Goal: Task Accomplishment & Management: Manage account settings

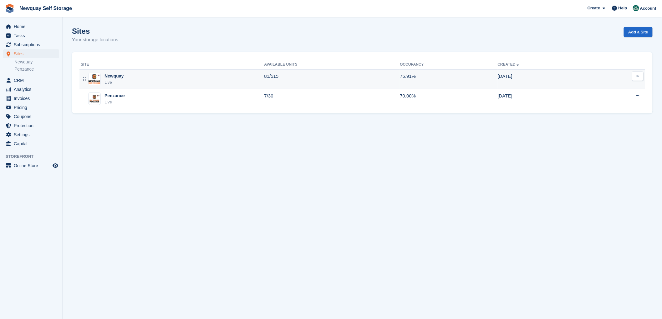
click at [109, 74] on div "Newquay" at bounding box center [113, 76] width 19 height 7
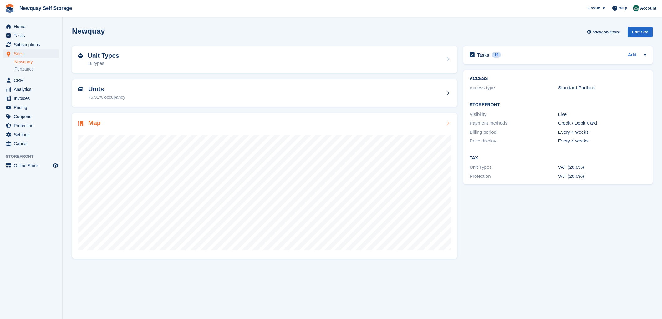
click at [91, 123] on h2 "Map" at bounding box center [94, 122] width 13 height 7
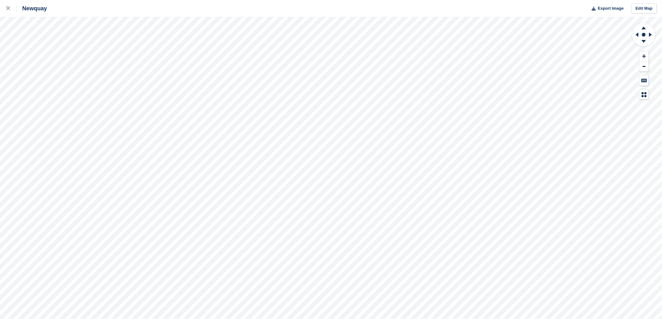
click at [402, 0] on html "Newquay Export Image Edit Map" at bounding box center [331, 159] width 662 height 319
click at [258, 0] on html "Newquay Export Image Edit Map" at bounding box center [331, 159] width 662 height 319
click at [336, 0] on html "Newquay Export Image Edit Map" at bounding box center [331, 159] width 662 height 319
click at [293, 319] on html "Newquay Export Image Edit Map" at bounding box center [331, 159] width 662 height 319
click at [416, 14] on div "Newquay Export Image Edit Map" at bounding box center [331, 159] width 662 height 319
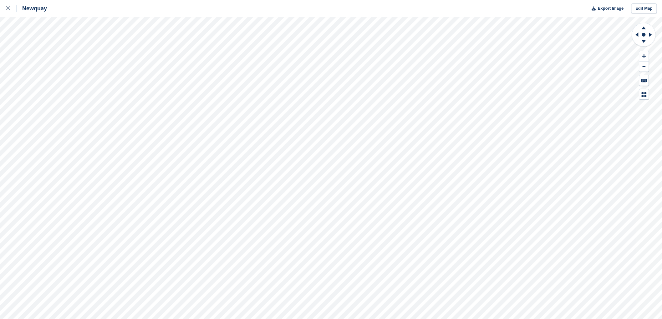
click at [459, 0] on html "Newquay Export Image Edit Map" at bounding box center [331, 159] width 662 height 319
click at [476, 0] on html "Newquay Export Image Edit Map" at bounding box center [331, 159] width 662 height 319
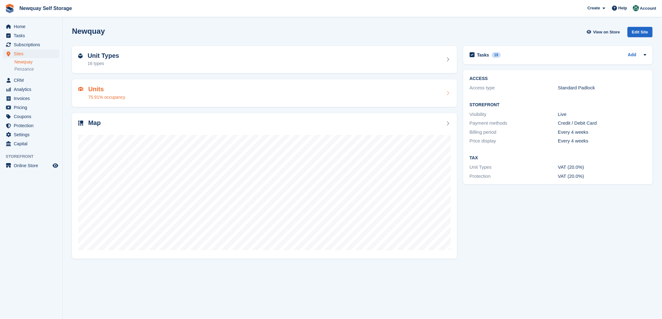
click at [95, 89] on h2 "Units" at bounding box center [106, 89] width 37 height 7
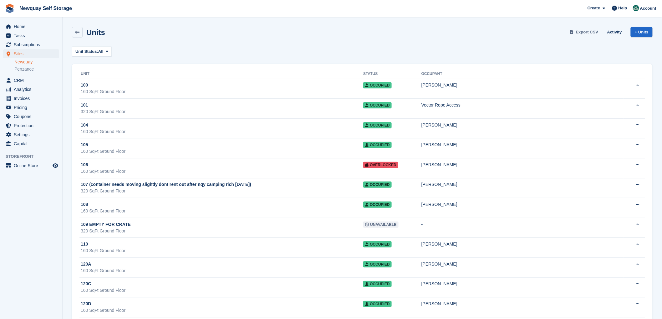
click at [590, 31] on span "Export CSV" at bounding box center [587, 32] width 23 height 6
click at [18, 52] on span "Sites" at bounding box center [33, 53] width 38 height 9
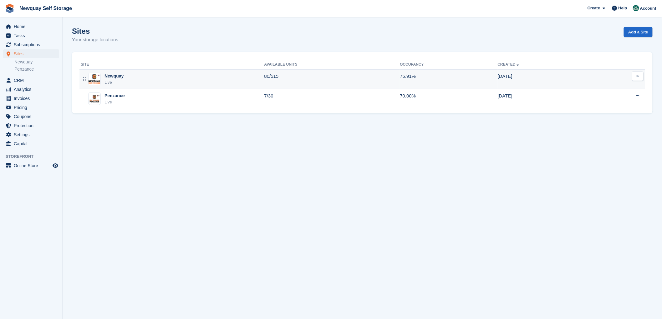
click at [111, 76] on div "Newquay" at bounding box center [113, 76] width 19 height 7
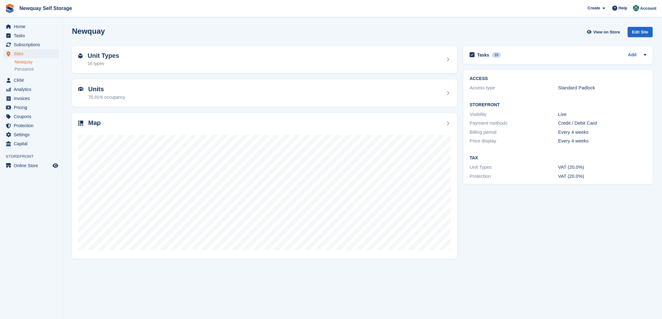
click at [104, 55] on h2 "Unit Types" at bounding box center [104, 55] width 32 height 7
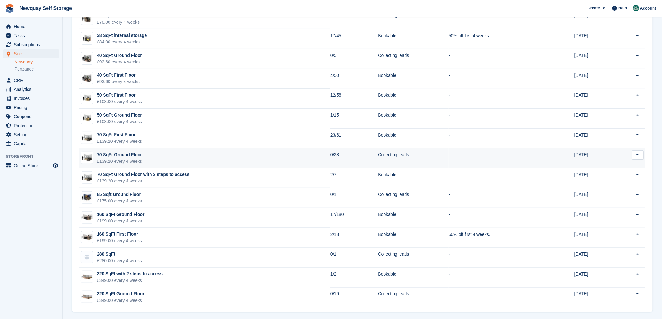
scroll to position [77, 0]
